Goal: Task Accomplishment & Management: Manage account settings

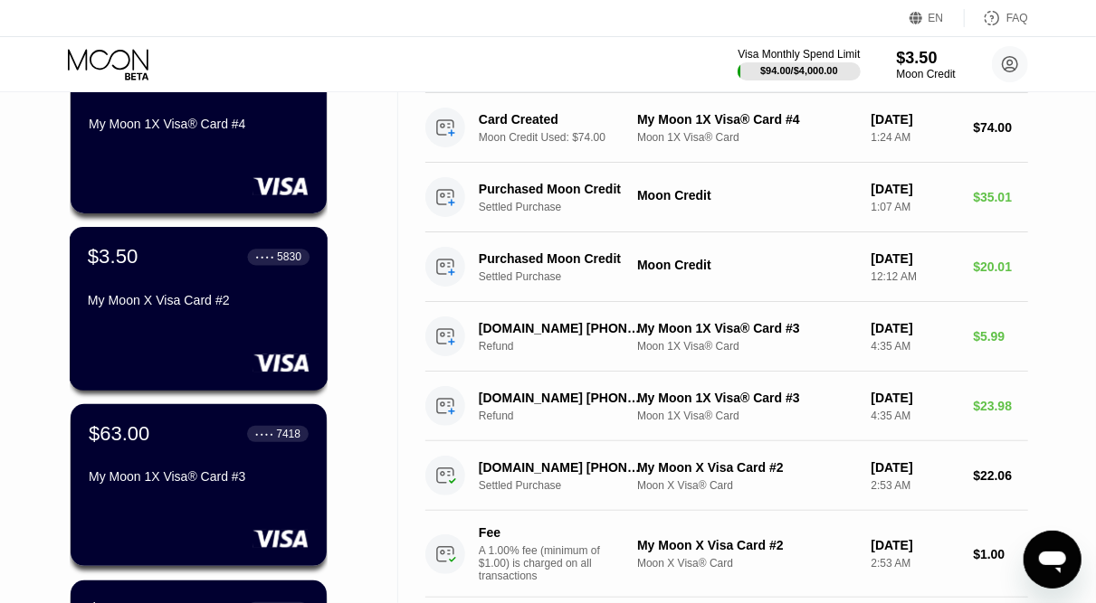
scroll to position [255, 0]
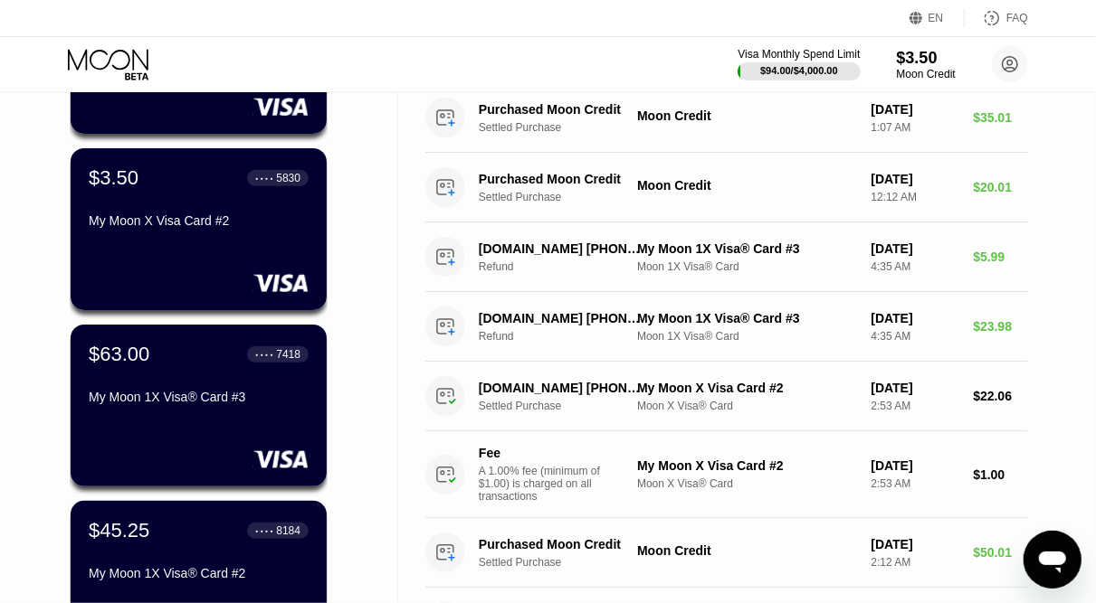
click at [28, 180] on div "Cards New Card Active $2.06 ● ● ● ● 9272 My Moon 1X Visa® Card #4 $3.50 ● ● ● ●…" at bounding box center [199, 386] width 398 height 1101
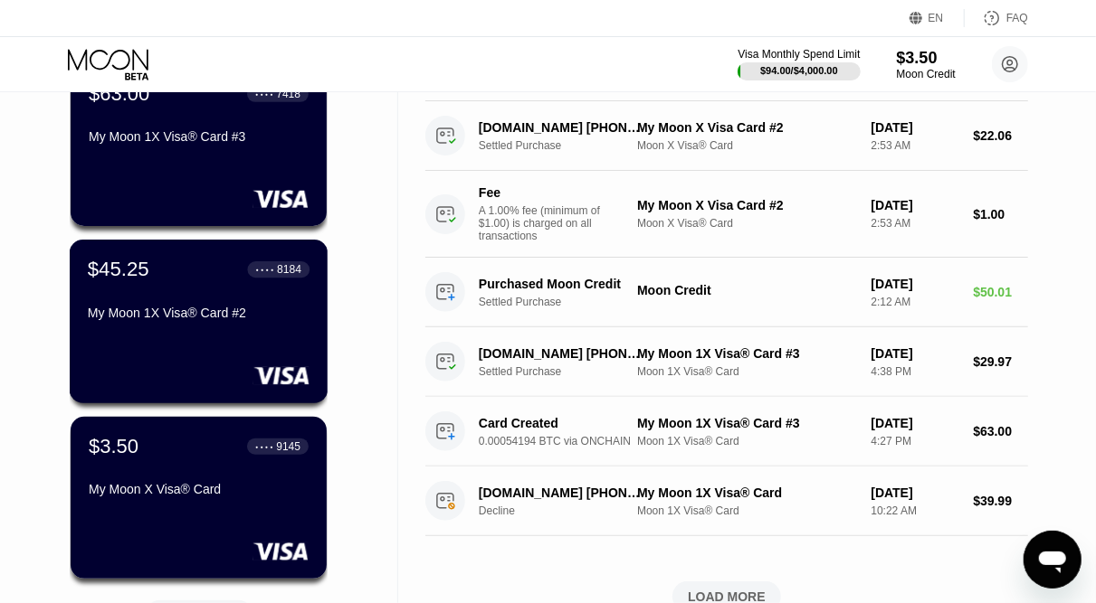
scroll to position [515, 0]
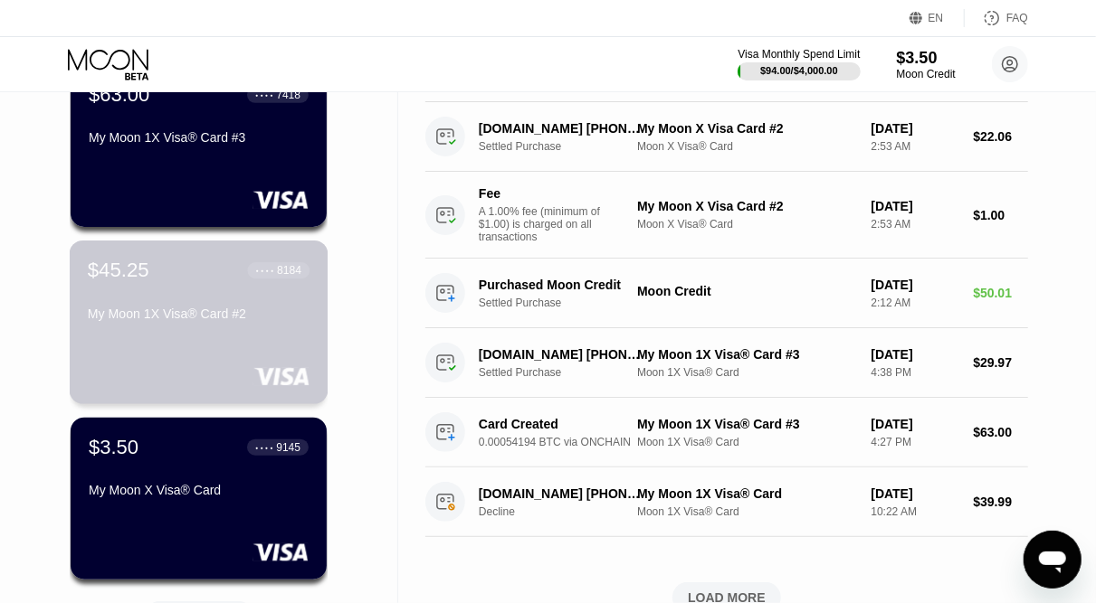
click at [193, 299] on div "$45.25 ● ● ● ● 8184 My Moon 1X Visa® Card #2" at bounding box center [199, 294] width 222 height 70
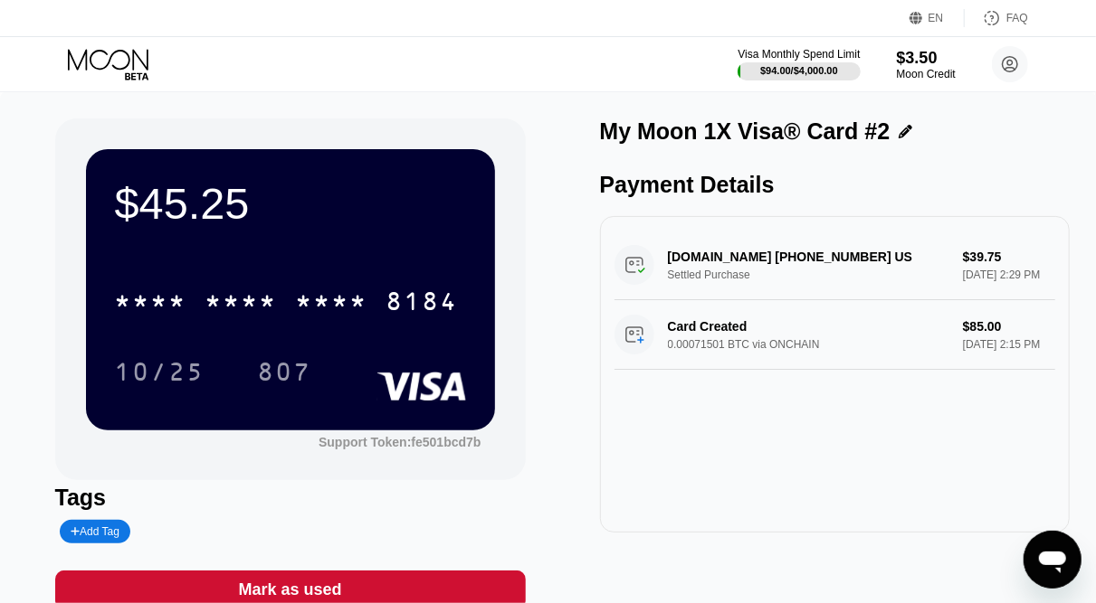
click at [33, 47] on div "Visa Monthly Spend Limit $94.00 / $4,000.00 $3.50 Moon Credit [EMAIL_ADDRESS][D…" at bounding box center [548, 64] width 1096 height 54
click at [119, 58] on icon at bounding box center [110, 65] width 84 height 32
